Goal: Navigation & Orientation: Find specific page/section

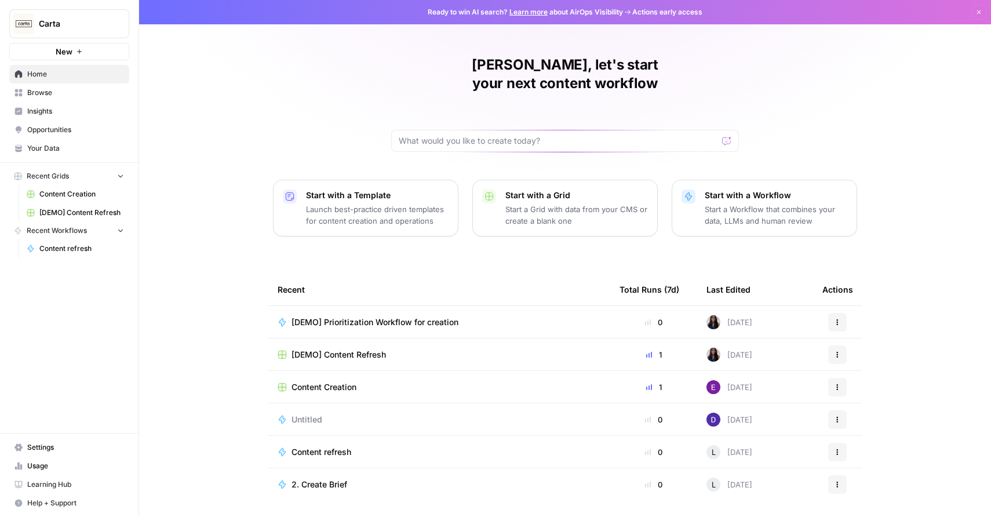
click at [39, 112] on span "Insights" at bounding box center [75, 111] width 97 height 10
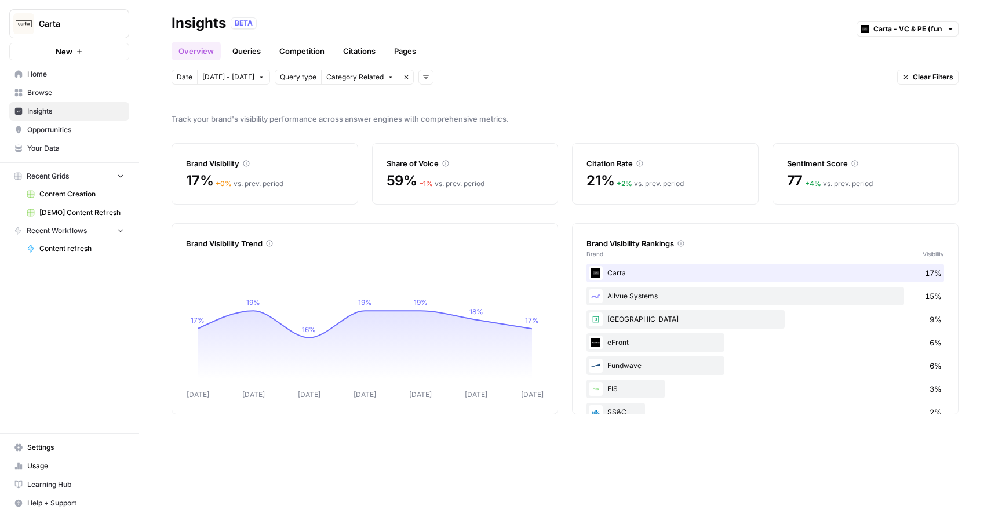
click at [249, 54] on link "Queries" at bounding box center [246, 51] width 42 height 19
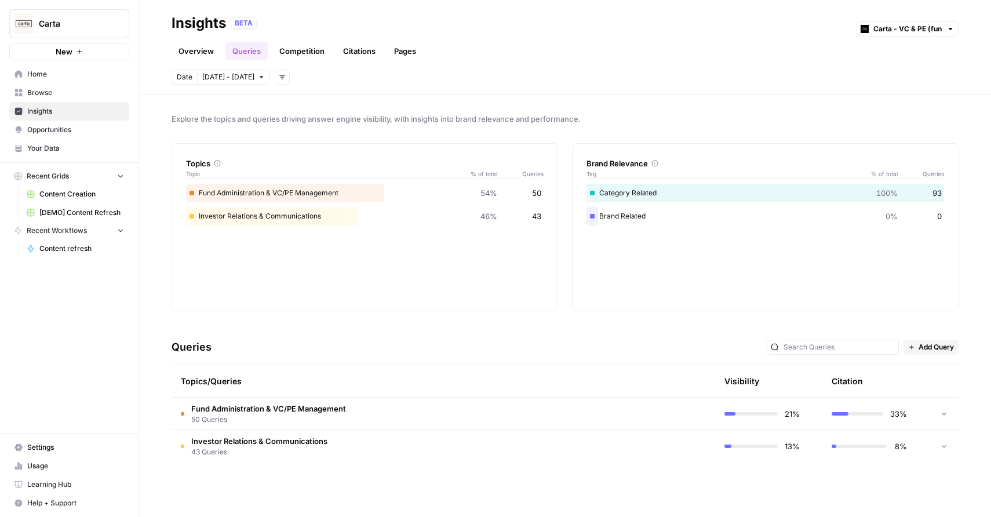
click at [203, 56] on link "Overview" at bounding box center [195, 51] width 49 height 19
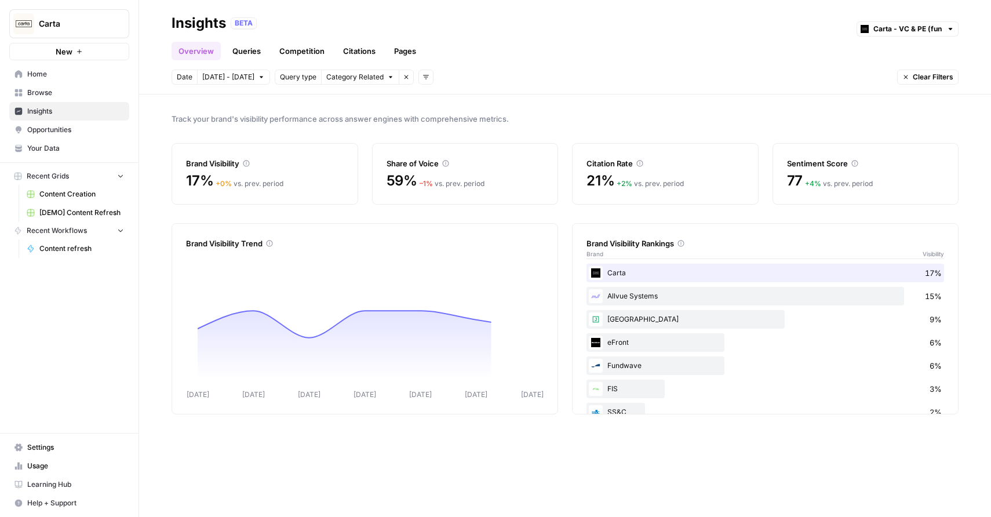
click at [291, 56] on link "Competition" at bounding box center [301, 51] width 59 height 19
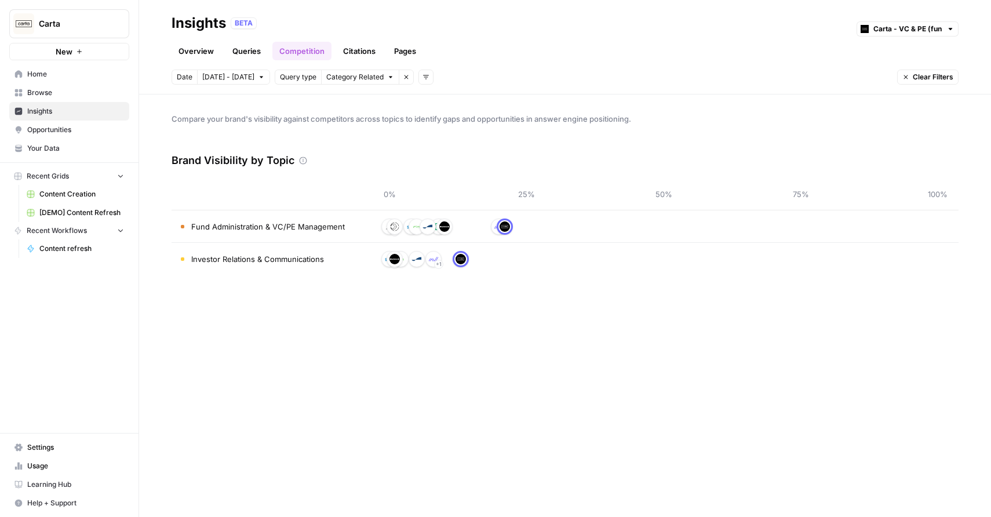
click at [371, 54] on link "Citations" at bounding box center [359, 51] width 46 height 19
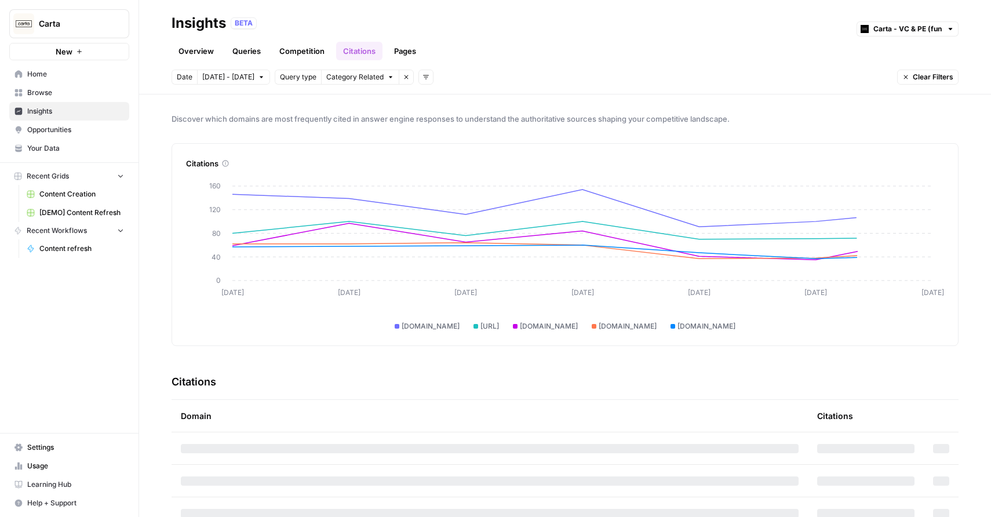
click at [98, 126] on span "Opportunities" at bounding box center [75, 130] width 97 height 10
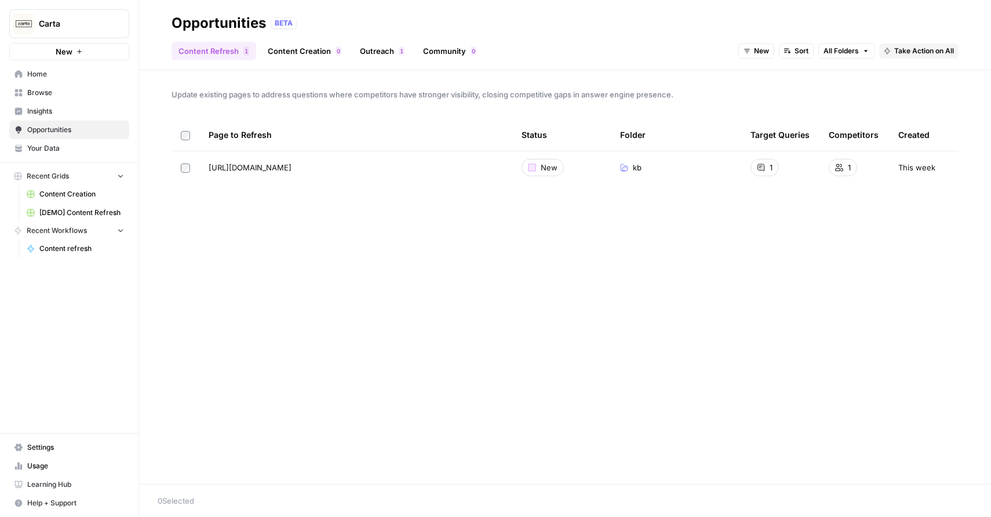
click at [304, 53] on link "Content Creation 0" at bounding box center [304, 51] width 87 height 19
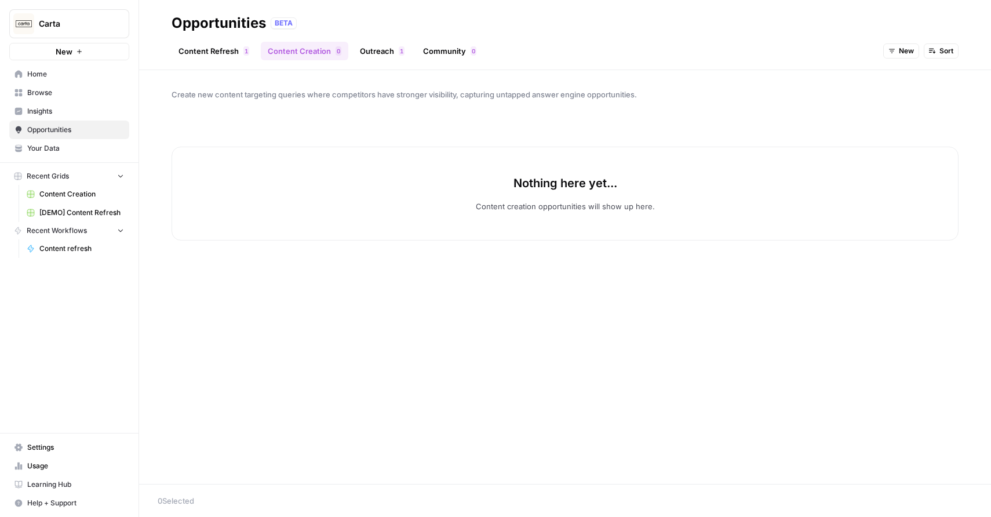
click at [386, 52] on link "Outreach 1" at bounding box center [382, 51] width 59 height 19
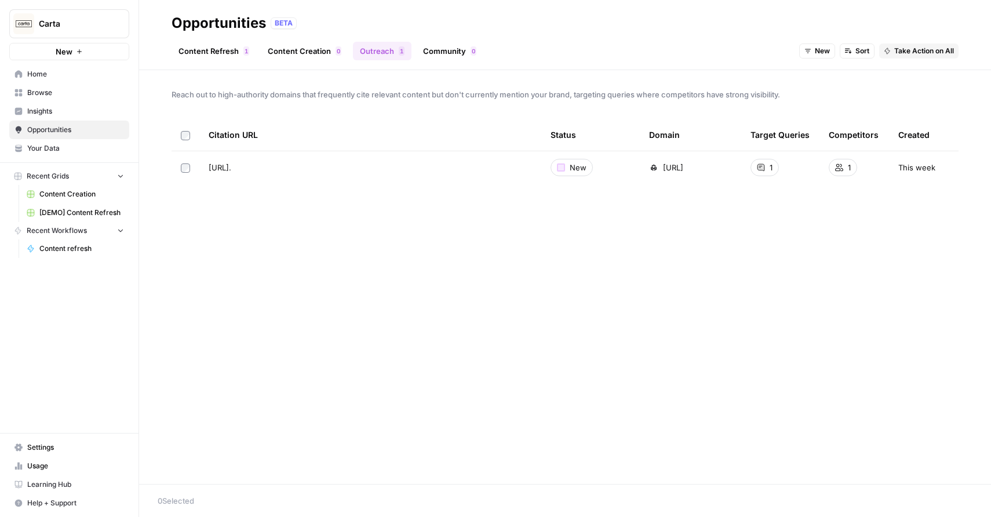
click at [432, 57] on link "Community 0" at bounding box center [449, 51] width 67 height 19
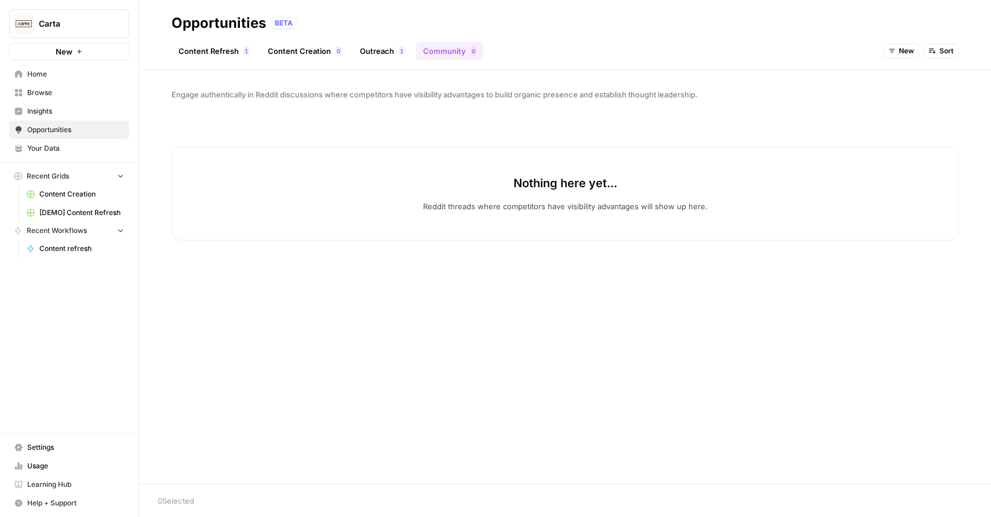
click at [224, 56] on link "Content Refresh 1" at bounding box center [213, 51] width 85 height 19
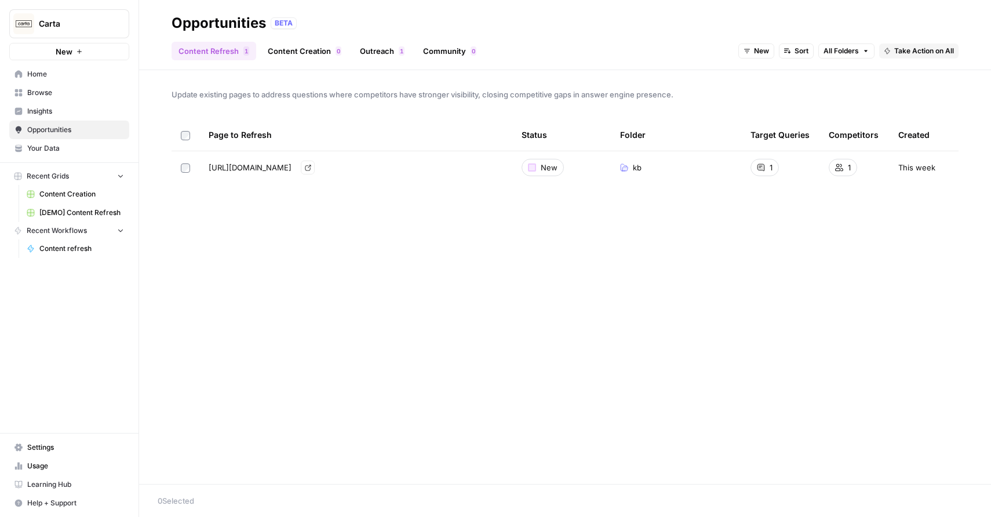
click at [311, 167] on span "Go to page" at bounding box center [311, 167] width 1 height 1
